Goal: Task Accomplishment & Management: Complete application form

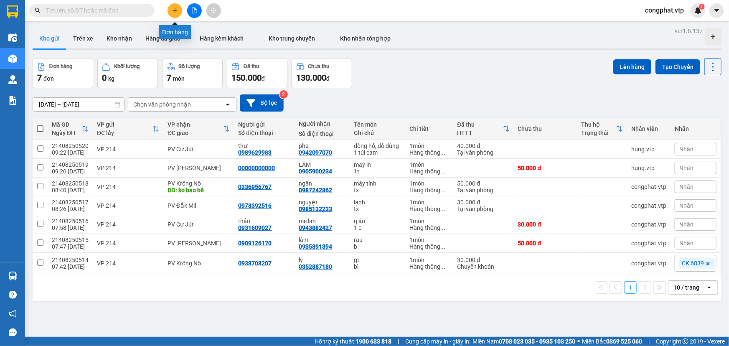
click at [170, 11] on button at bounding box center [175, 10] width 15 height 15
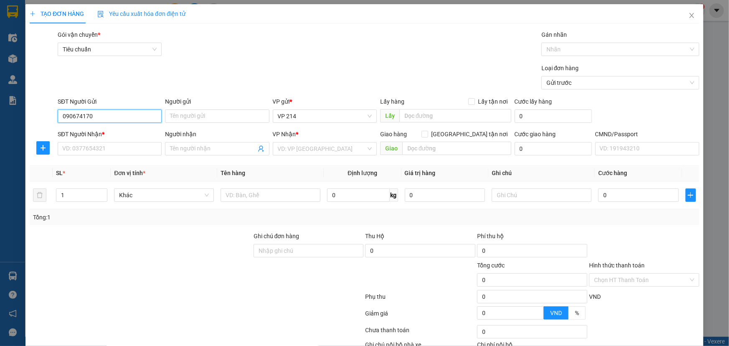
type input "0906741701"
click at [122, 128] on div "0906741701 - gia cát" at bounding box center [108, 132] width 93 height 9
type input "gia cát"
type input "0935461464"
type input "giấp"
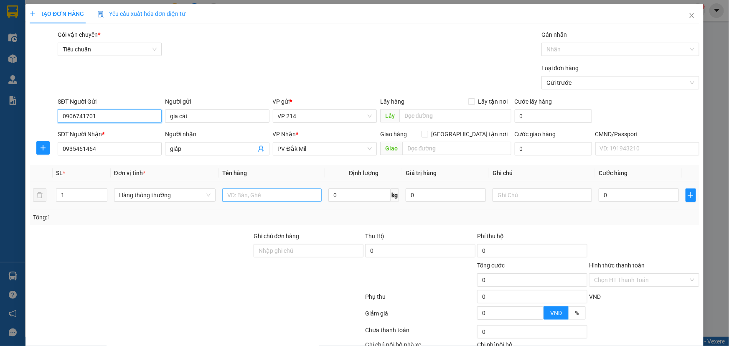
type input "0906741701"
click at [268, 194] on input "text" at bounding box center [271, 195] width 99 height 13
type input "máy in"
click at [506, 194] on input "text" at bounding box center [542, 195] width 99 height 13
type input "t"
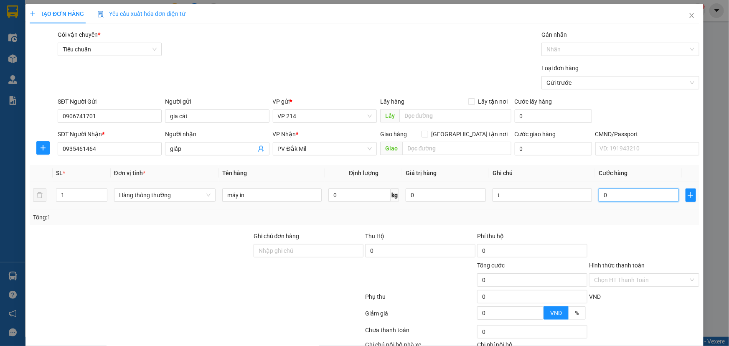
click at [629, 200] on input "0" at bounding box center [639, 195] width 80 height 13
type input "1"
type input "10"
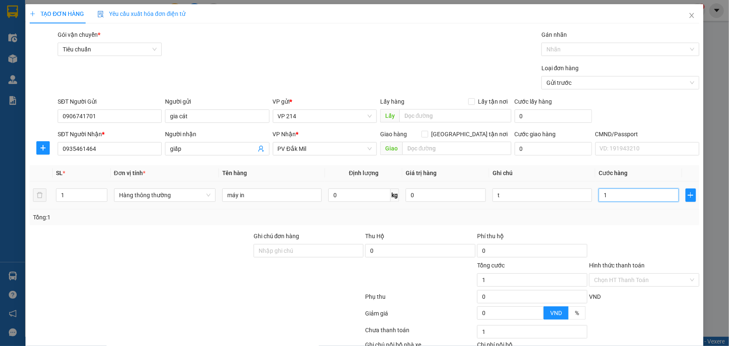
type input "10"
type input "100"
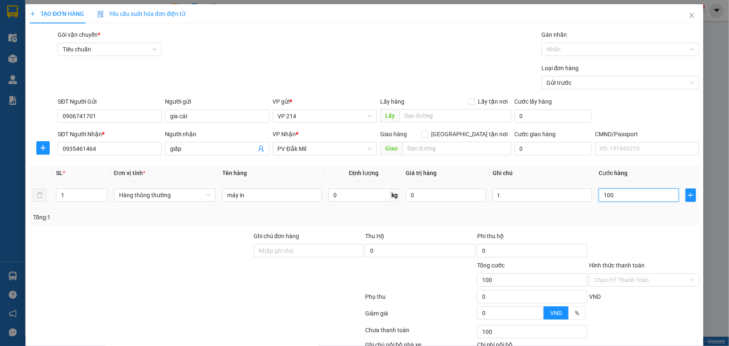
type input "1.000"
type input "10.000"
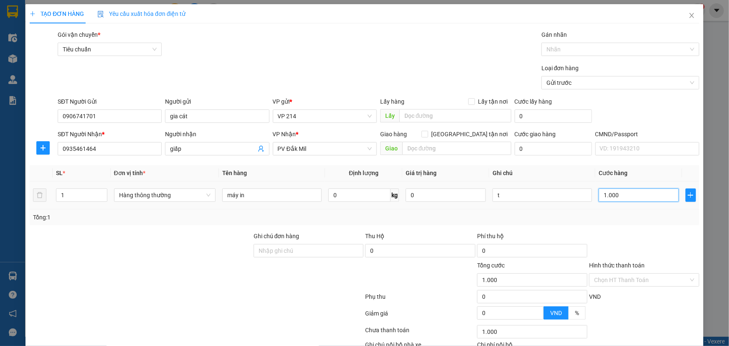
type input "10.000"
type input "100.000"
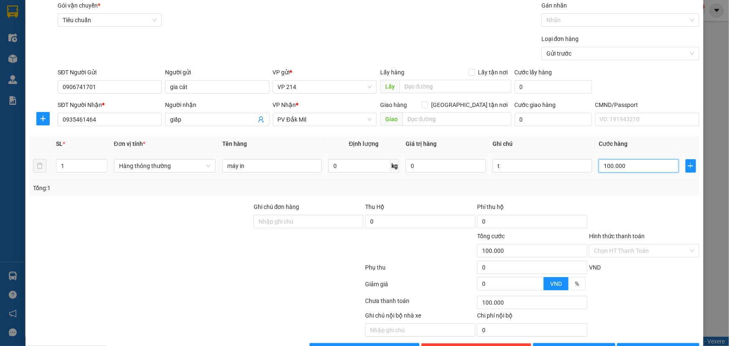
scroll to position [55, 0]
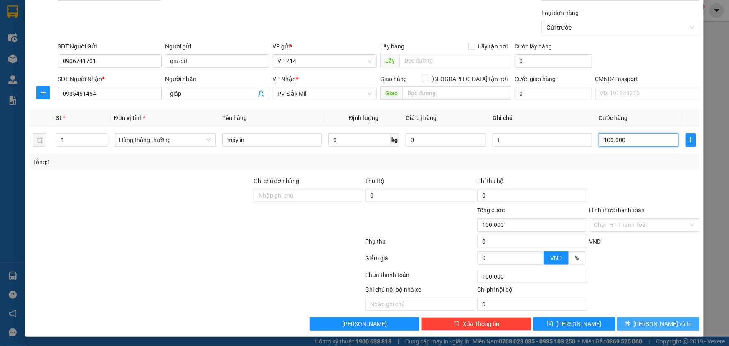
type input "100.000"
click at [656, 320] on span "[PERSON_NAME] và In" at bounding box center [663, 323] width 59 height 9
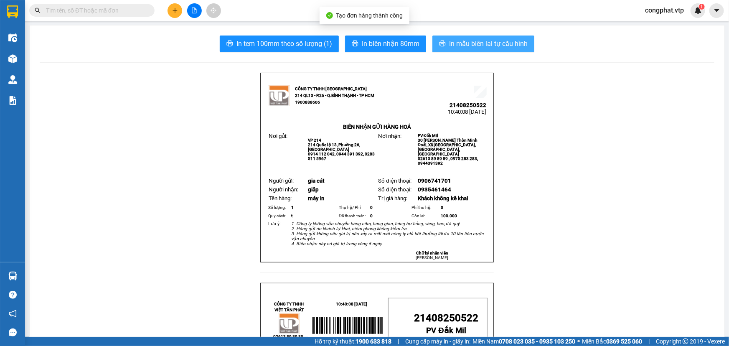
drag, startPoint x: 496, startPoint y: 37, endPoint x: 502, endPoint y: 47, distance: 11.3
click at [498, 38] on button "In mẫu biên lai tự cấu hình" at bounding box center [484, 44] width 102 height 17
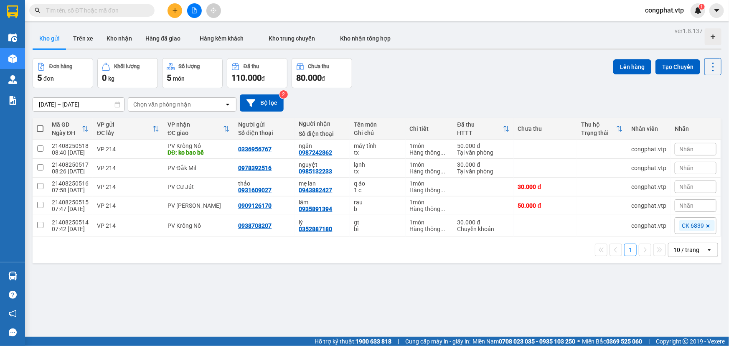
click at [113, 15] on span at bounding box center [91, 10] width 125 height 13
click at [81, 10] on input "text" at bounding box center [95, 10] width 99 height 9
paste input "0896436739"
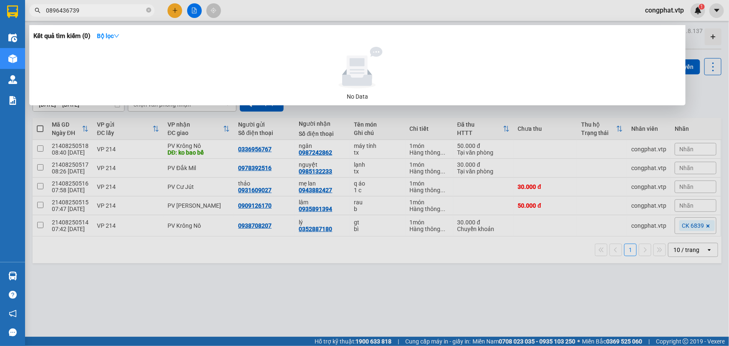
type input "0896436739"
drag, startPoint x: 178, startPoint y: 183, endPoint x: 172, endPoint y: 108, distance: 75.5
click at [178, 183] on div at bounding box center [364, 173] width 729 height 346
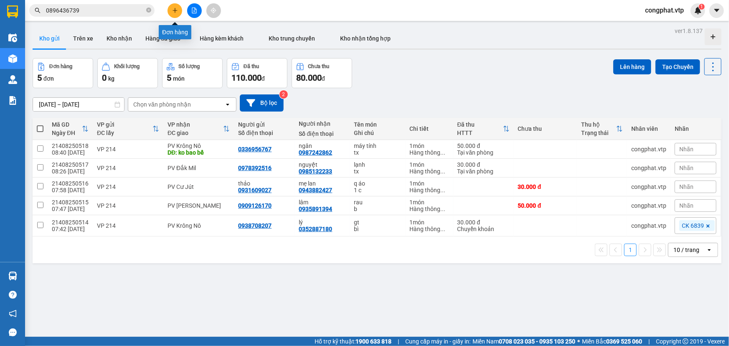
click at [176, 13] on icon "plus" at bounding box center [175, 11] width 6 height 6
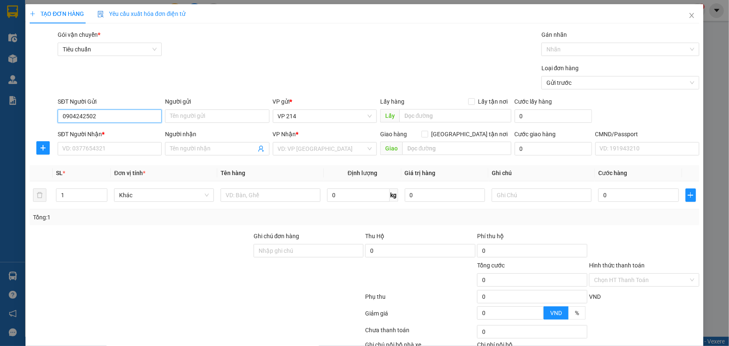
type input "0904242502"
click at [106, 140] on div "SĐT Người Nhận *" at bounding box center [110, 136] width 104 height 13
click at [108, 145] on input "SĐT Người Nhận *" at bounding box center [110, 148] width 104 height 13
type input "0965737676"
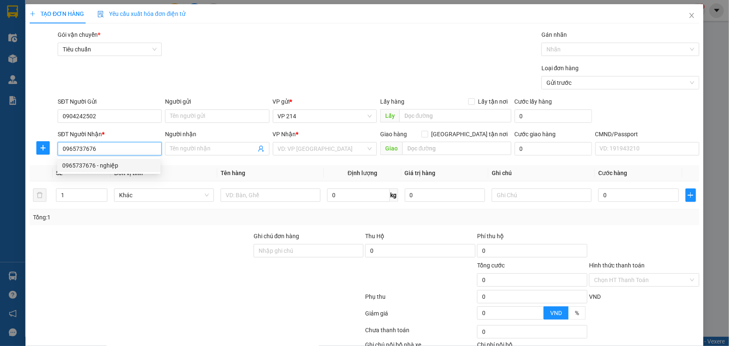
click at [113, 163] on div "0965737676 - nghiệp" at bounding box center [108, 165] width 93 height 9
type input "nghiệp"
type input "0965737676"
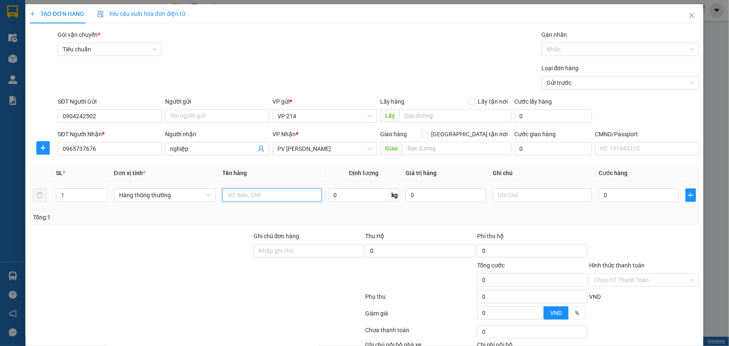
click at [256, 199] on input "text" at bounding box center [271, 195] width 99 height 13
type input "d"
type input "đèn"
click at [537, 198] on input "text" at bounding box center [542, 195] width 99 height 13
type input "t"
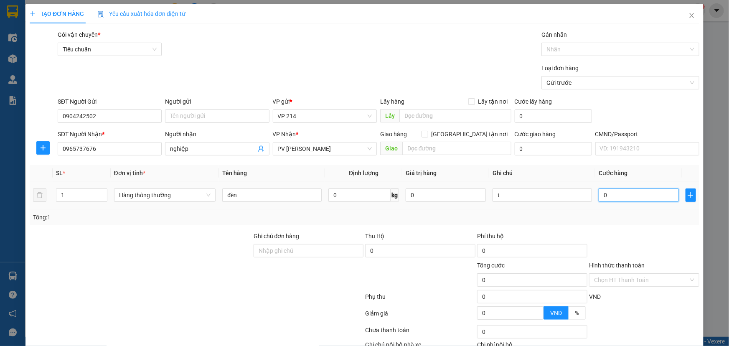
click at [628, 192] on input "0" at bounding box center [639, 195] width 80 height 13
type input "6"
type input "60"
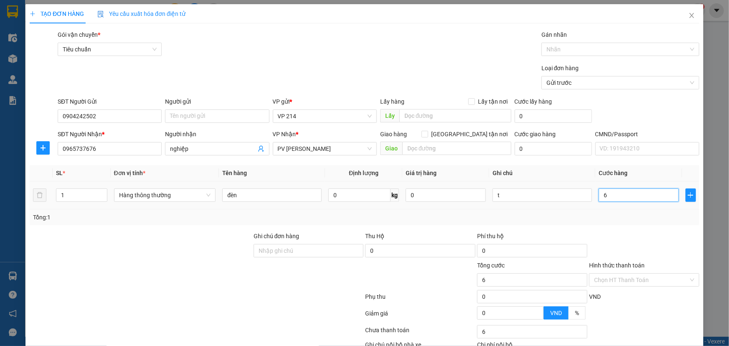
type input "60"
type input "600"
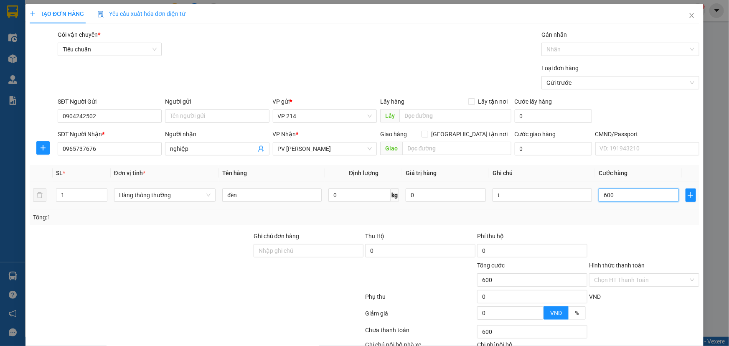
type input "6.000"
type input "60.000"
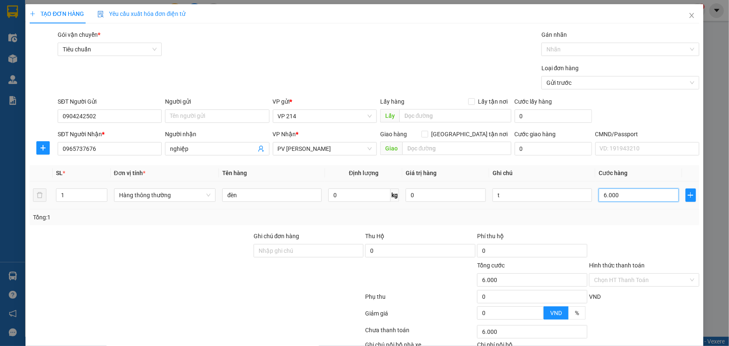
type input "60.000"
click at [432, 149] on input "text" at bounding box center [457, 148] width 109 height 13
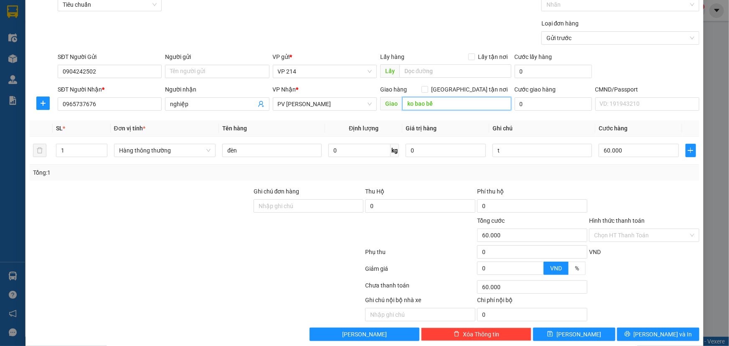
scroll to position [55, 0]
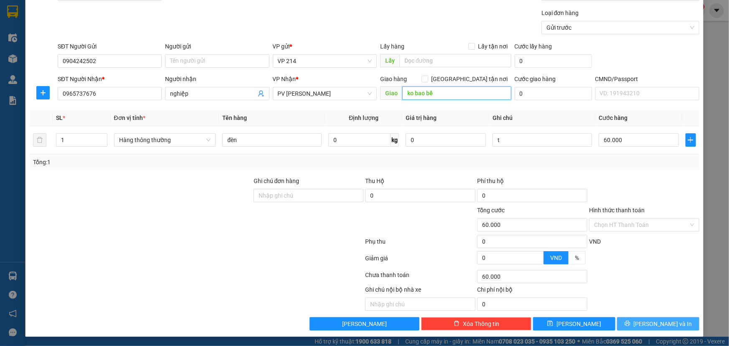
type input "ko bao bể"
click at [649, 327] on span "[PERSON_NAME] và In" at bounding box center [663, 323] width 59 height 9
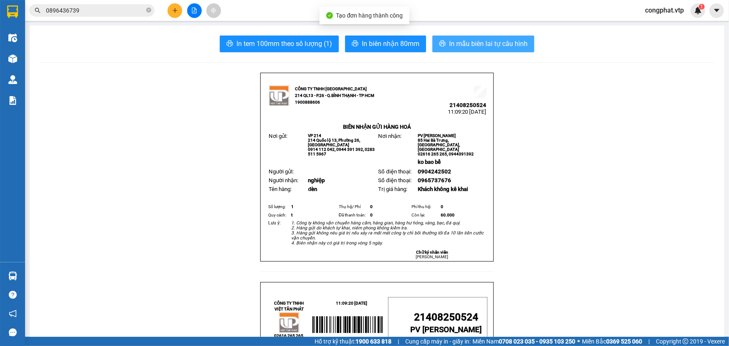
drag, startPoint x: 516, startPoint y: 37, endPoint x: 516, endPoint y: 29, distance: 8.0
click at [490, 38] on button "In mẫu biên lai tự cấu hình" at bounding box center [484, 44] width 102 height 17
